Goal: Task Accomplishment & Management: Use online tool/utility

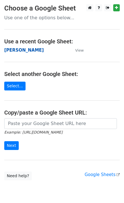
click at [27, 52] on strong "[PERSON_NAME]" at bounding box center [23, 50] width 39 height 5
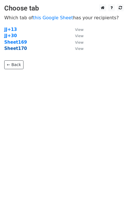
click at [18, 50] on strong "Sheet170" at bounding box center [15, 48] width 23 height 5
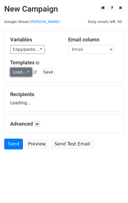
click at [25, 73] on link "Load..." at bounding box center [21, 72] width 22 height 9
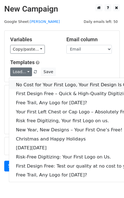
click at [33, 85] on link "No Cost for Your First Logo, Your First Design Is On Us!" at bounding box center [77, 84] width 136 height 9
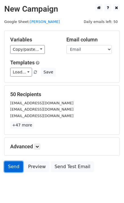
click at [9, 168] on link "Send" at bounding box center [13, 166] width 19 height 11
